Goal: Entertainment & Leisure: Consume media (video, audio)

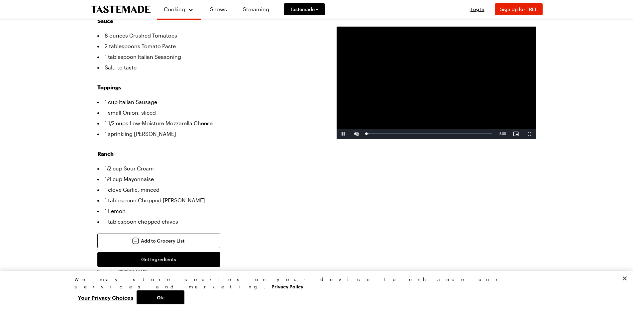
scroll to position [266, 0]
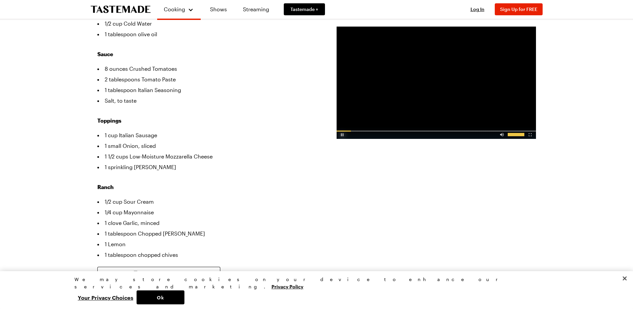
click at [342, 135] on div "Video Player" at bounding box center [342, 133] width 12 height 7
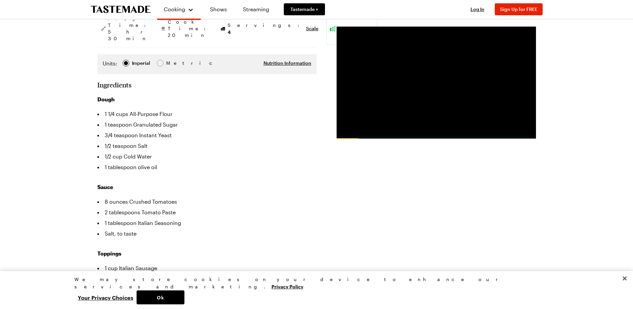
scroll to position [166, 0]
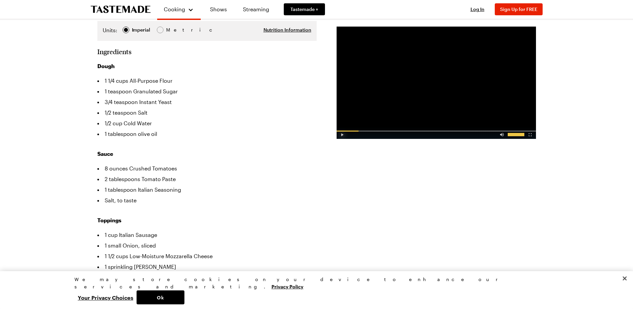
click at [340, 136] on div "Video Player" at bounding box center [342, 133] width 12 height 7
click at [501, 136] on div "Video Player" at bounding box center [502, 133] width 12 height 7
click at [353, 134] on span "Video Player" at bounding box center [356, 134] width 13 height 0
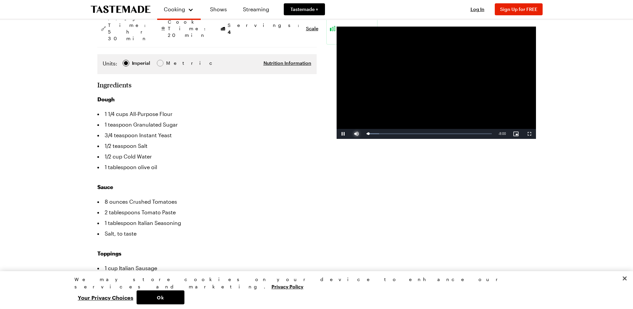
scroll to position [100, 0]
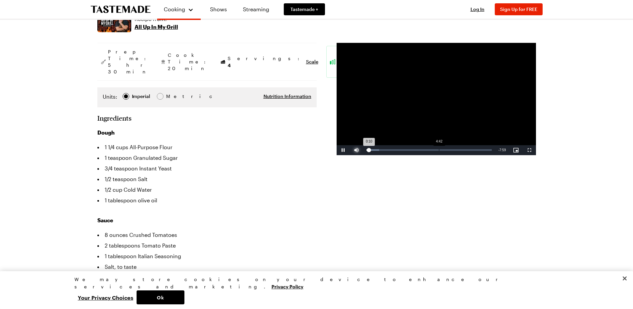
click at [439, 150] on div "4:42" at bounding box center [439, 150] width 0 height 2
click at [449, 150] on div "Loaded : 67.64% 5:23 4:42" at bounding box center [428, 150] width 125 height 2
click at [462, 151] on div "Loaded : 75.84% 6:14 5:23" at bounding box center [429, 150] width 132 height 10
click at [458, 147] on div "Loaded : 88.06% 5:58 6:15" at bounding box center [429, 150] width 132 height 10
click at [456, 148] on div "Loaded : 88.06% 5:48 6:02" at bounding box center [429, 150] width 132 height 10
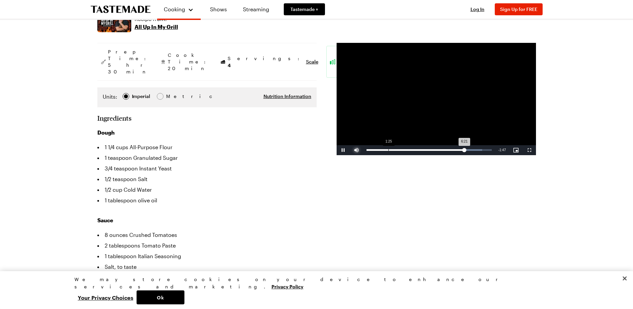
click at [388, 147] on div "Loaded : 92.30% 1:25 6:21" at bounding box center [429, 150] width 132 height 10
click at [409, 150] on div "Loaded : 30.74% 2:44 1:26" at bounding box center [428, 150] width 125 height 2
click at [391, 150] on div "1:37" at bounding box center [391, 150] width 0 height 2
click at [407, 151] on div "Loaded : 32.79% 2:40 1:36" at bounding box center [429, 150] width 132 height 10
click at [400, 150] on div "Loaded : 43.04% 2:12 2:41" at bounding box center [428, 150] width 125 height 2
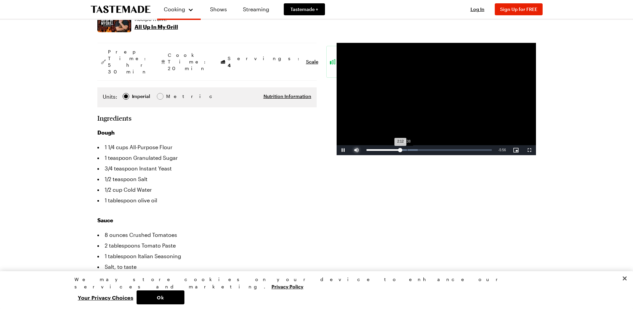
click at [407, 150] on div "Loaded : 40.99% 2:38 2:12" at bounding box center [428, 150] width 125 height 2
click at [413, 150] on div "Loaded : 45.09% 3:02 2:37" at bounding box center [428, 150] width 125 height 2
click at [416, 149] on div "Loaded : 51.24% 3:12 3:02" at bounding box center [428, 150] width 125 height 2
click at [420, 149] on div "Loaded : 53.29% 3:19 3:16" at bounding box center [428, 150] width 125 height 2
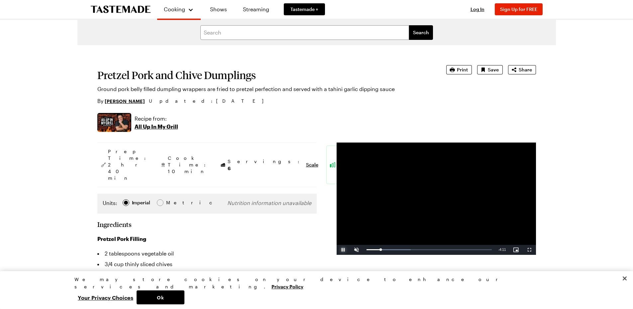
click at [341, 250] on span "Video Player" at bounding box center [342, 250] width 13 height 0
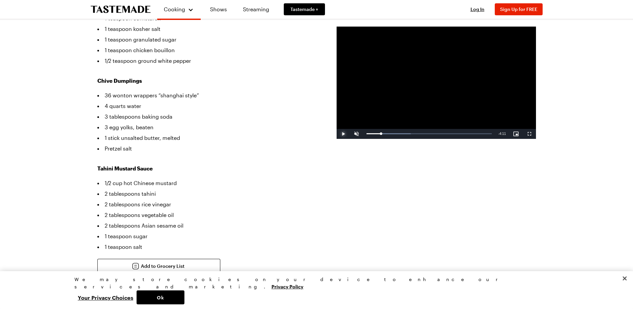
scroll to position [399, 0]
